Goal: Contribute content

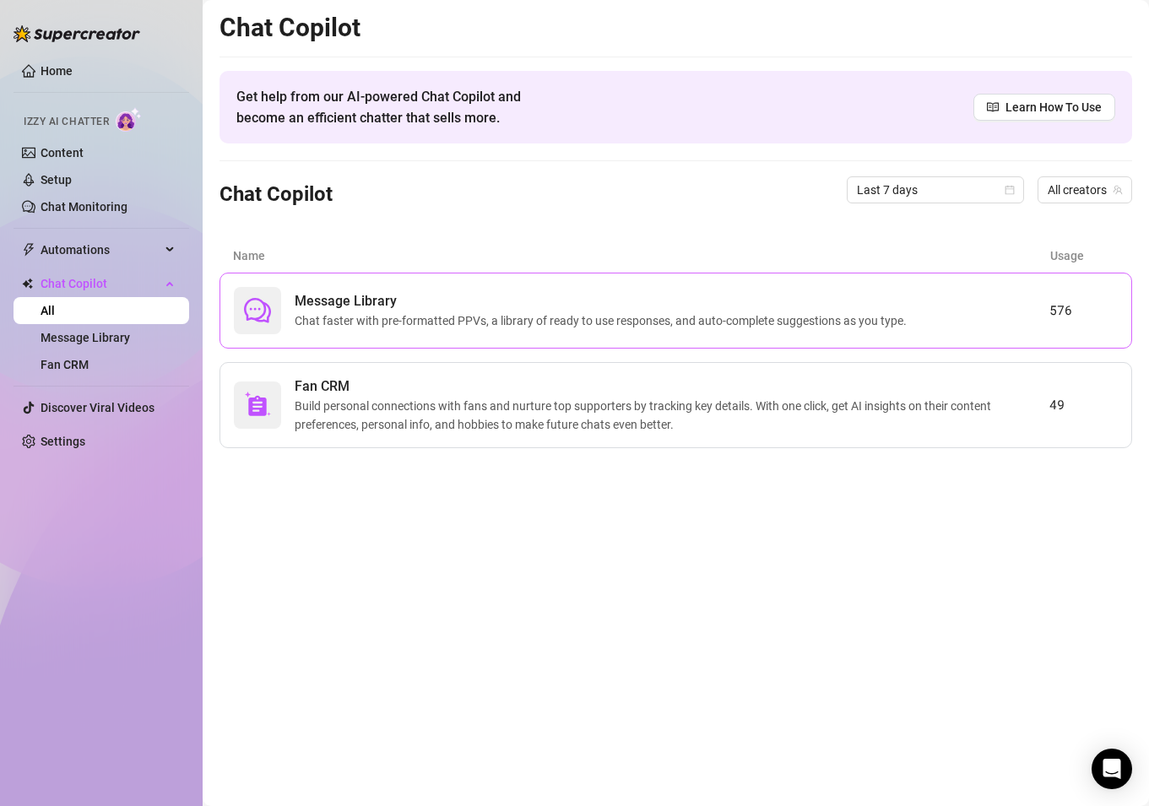
click at [429, 301] on span "Message Library" at bounding box center [604, 301] width 619 height 20
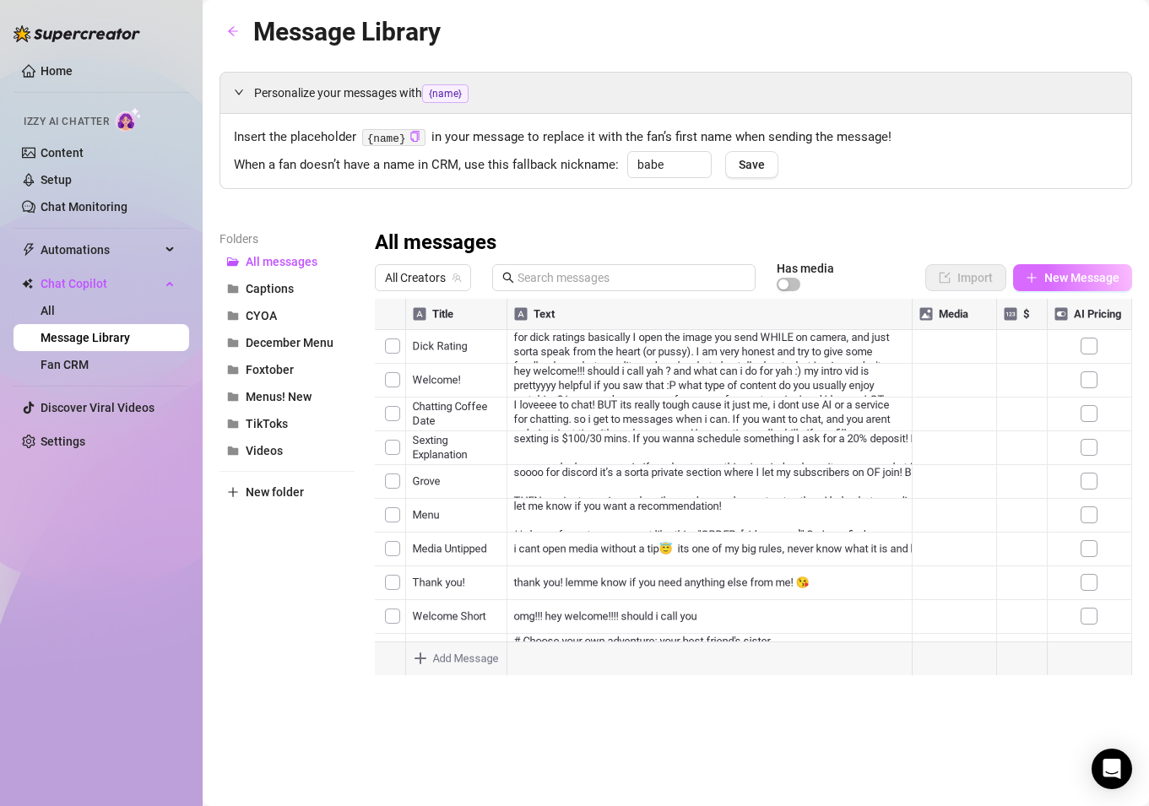
click at [1056, 280] on span "New Message" at bounding box center [1082, 278] width 75 height 14
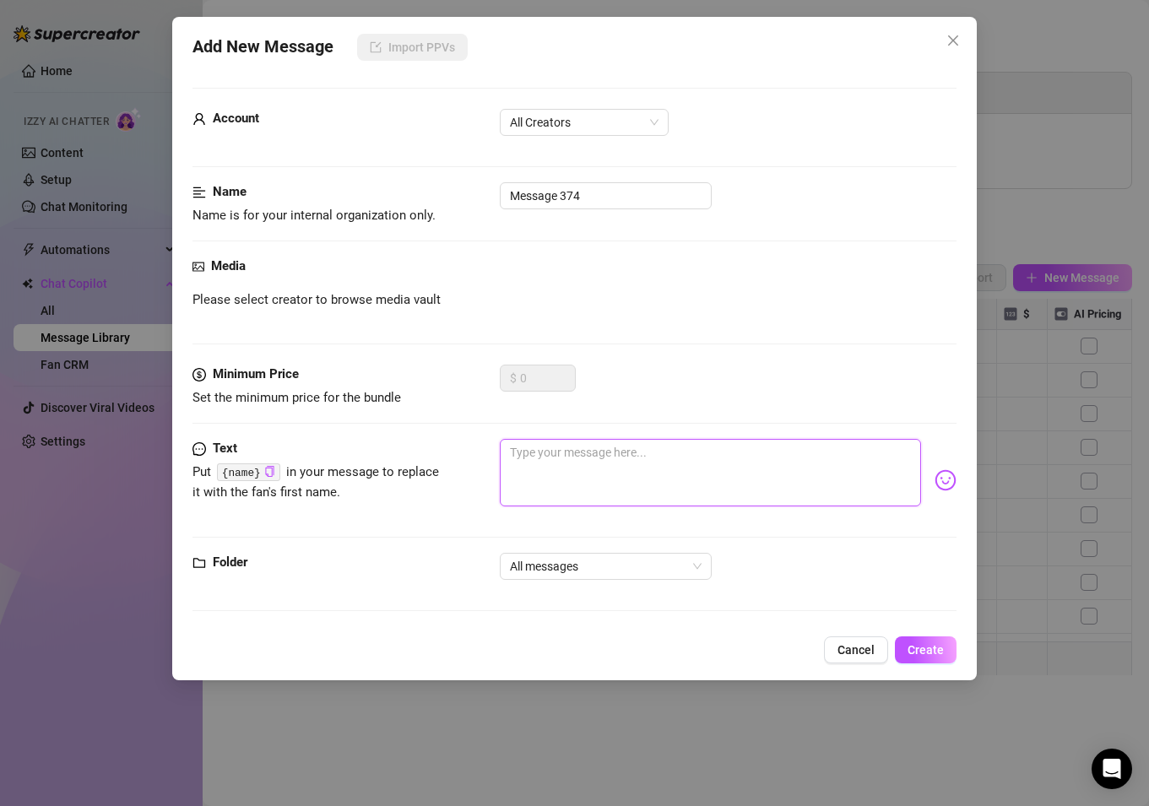
click at [590, 476] on textarea at bounding box center [710, 473] width 421 height 68
paste textarea "thanks youuuu 🥰 your treasure will be dropped [DATE] at 12 💝✨🌟"
type textarea "thanks youuuu 🥰 your treasure will be dropped [DATE] at 12 💝✨🌟"
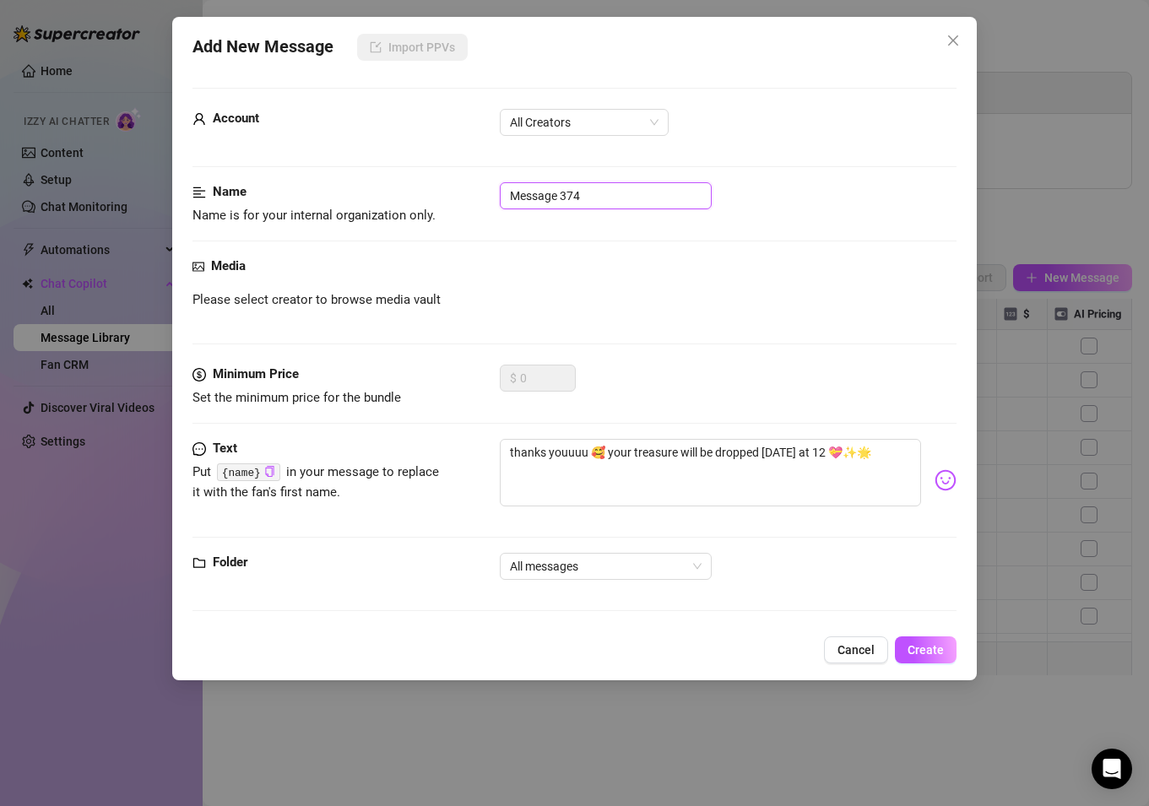
drag, startPoint x: 609, startPoint y: 195, endPoint x: 331, endPoint y: 150, distance: 281.4
click at [348, 156] on form "Account All Creators Name Name is for your internal organization only. Message …" at bounding box center [575, 357] width 764 height 539
type input "t"
type input "aluna"
click at [943, 649] on button "Create" at bounding box center [926, 650] width 62 height 27
